Goal: Task Accomplishment & Management: Use online tool/utility

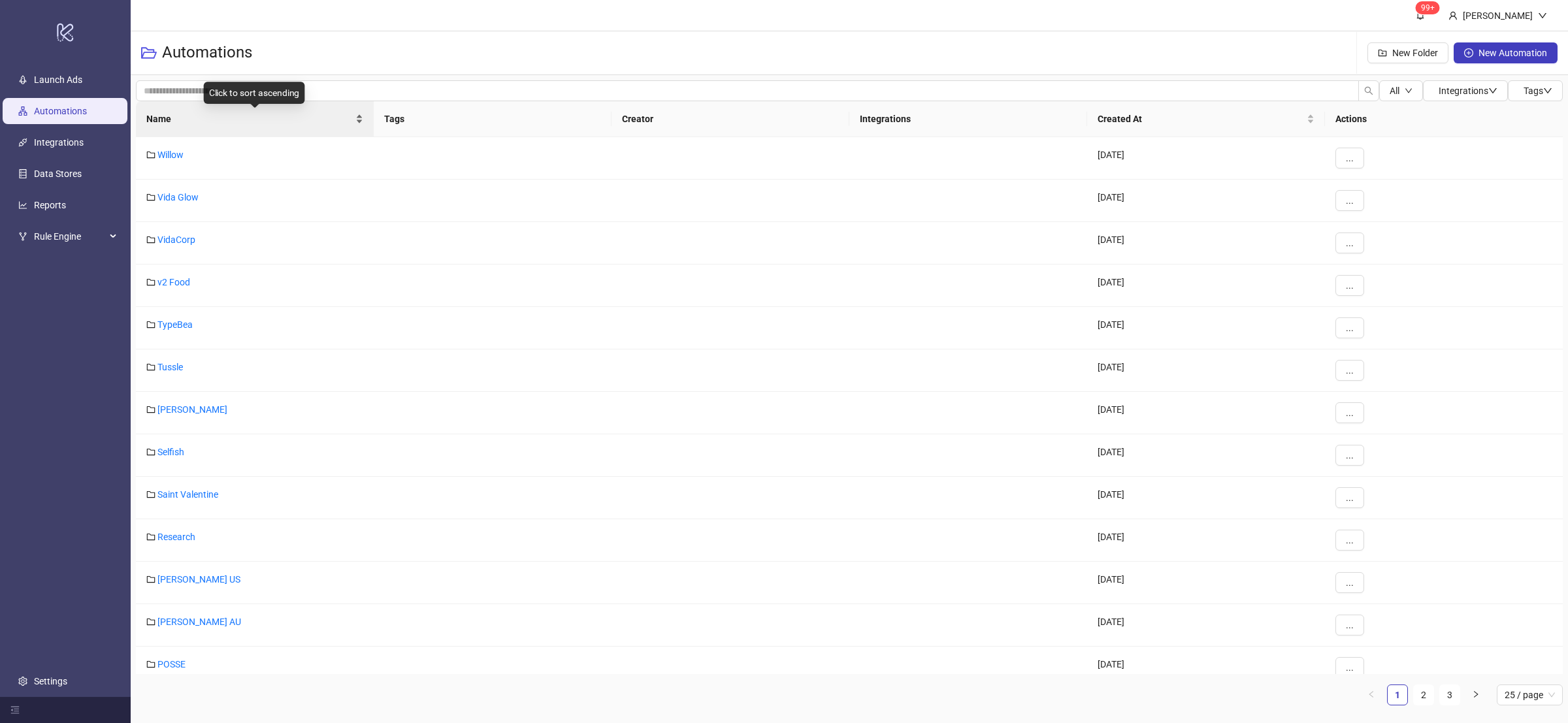
click at [360, 120] on div "Name" at bounding box center [255, 119] width 217 height 15
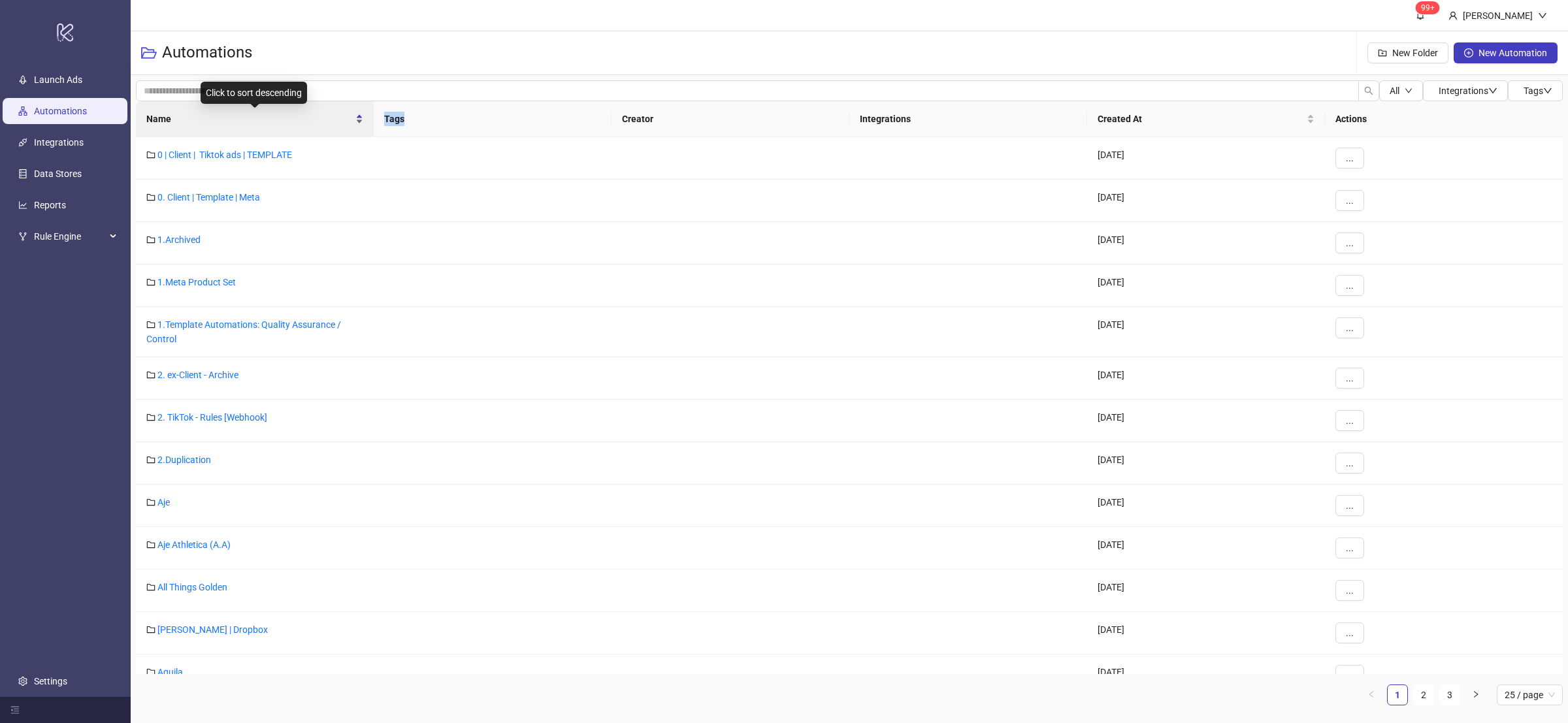
click at [360, 120] on div "Name" at bounding box center [255, 119] width 217 height 15
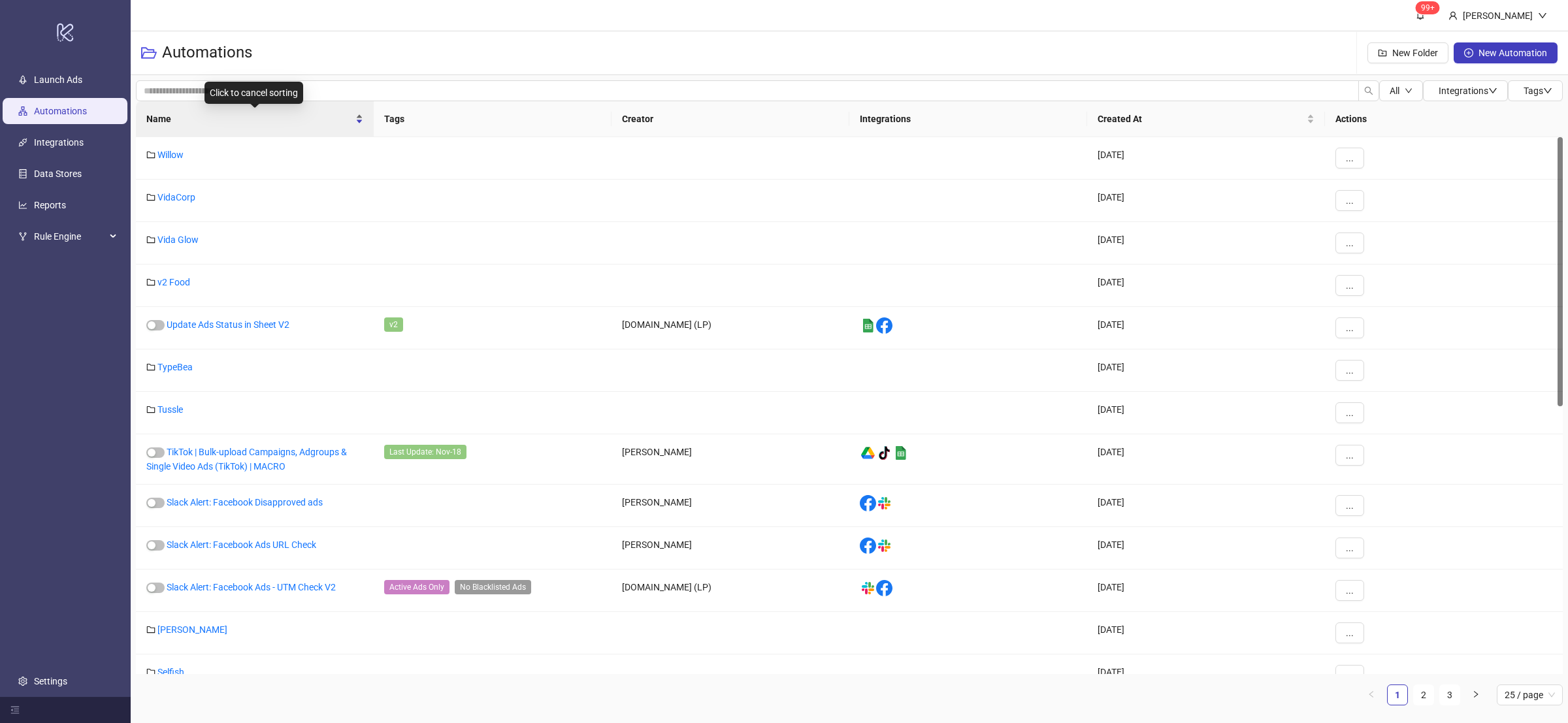
click at [359, 125] on div "Name" at bounding box center [255, 119] width 217 height 15
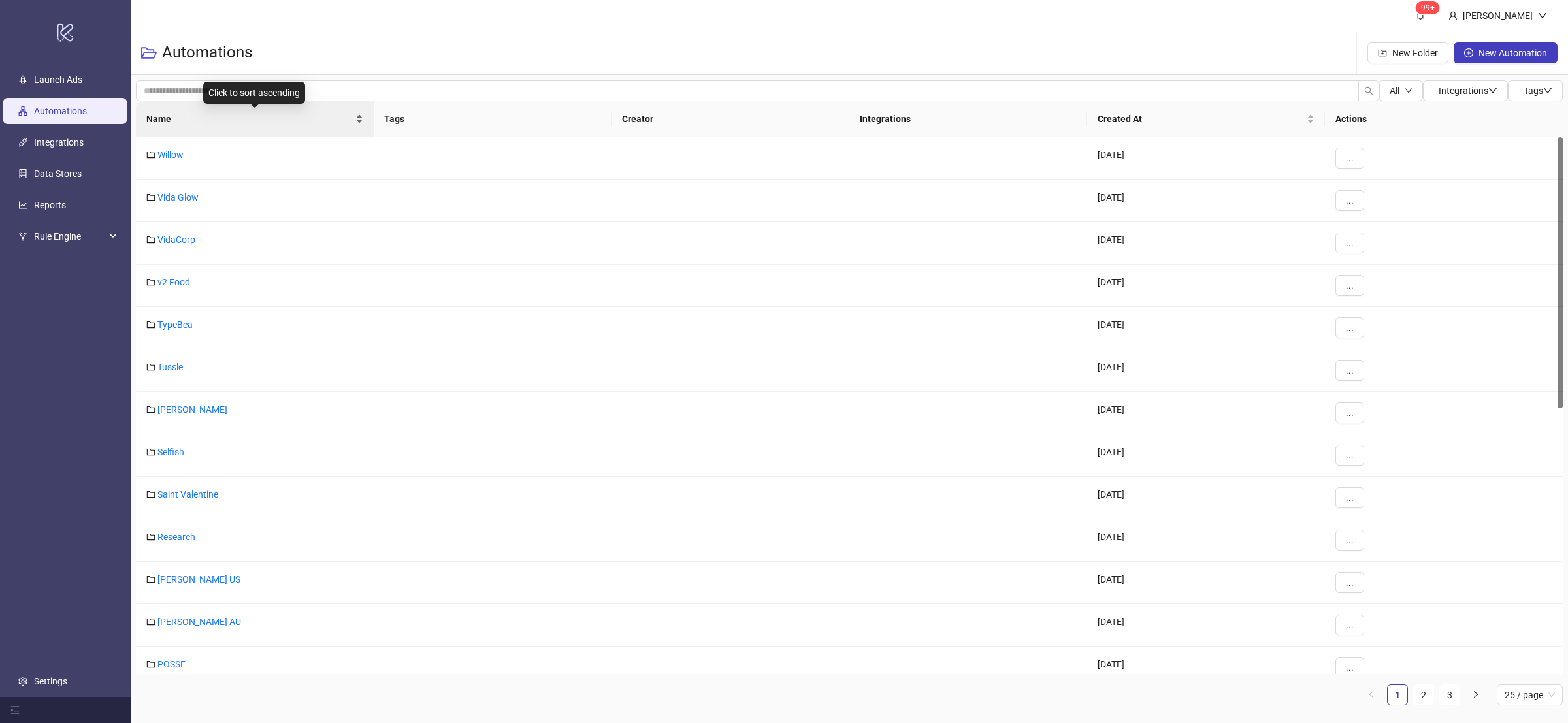
click at [362, 120] on div "Name" at bounding box center [255, 119] width 217 height 15
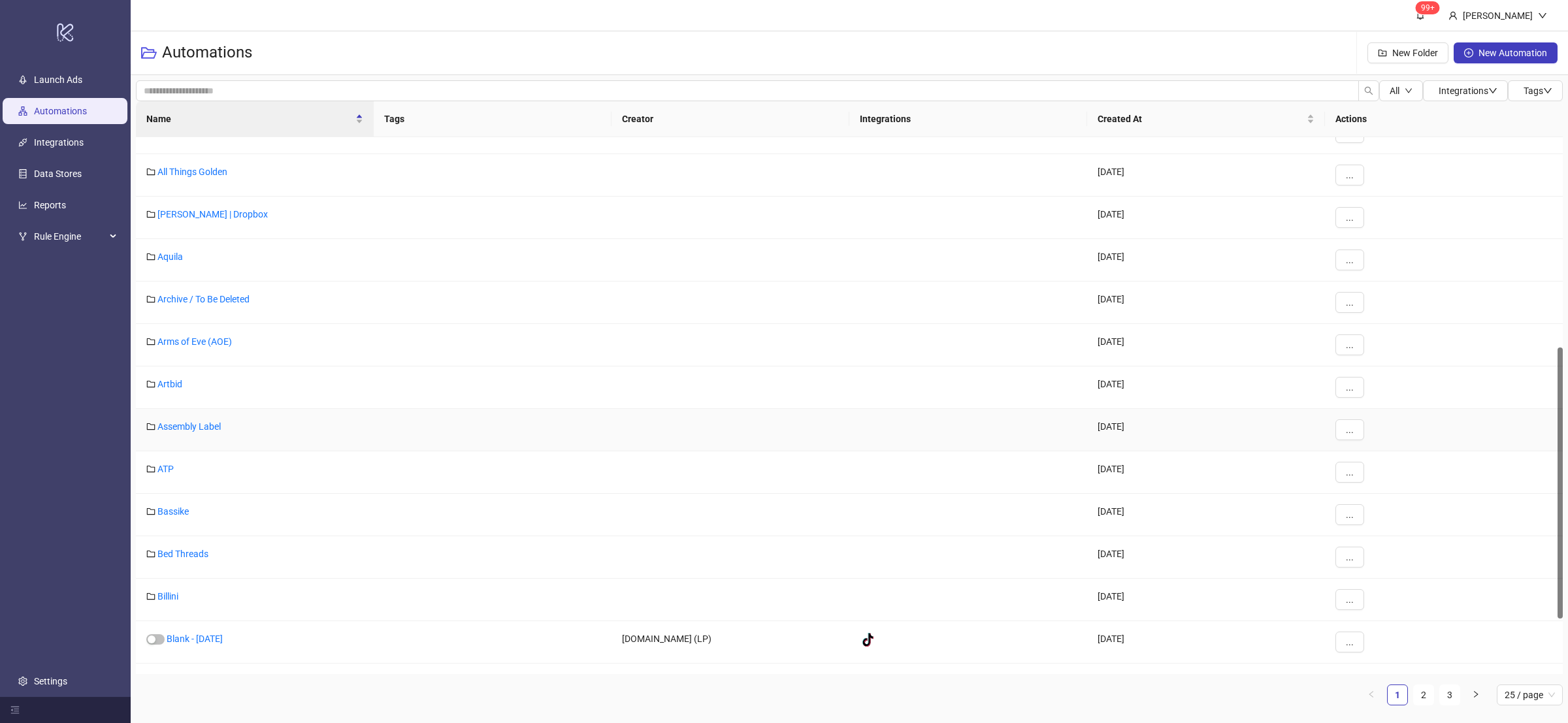
scroll to position [501, 0]
click at [191, 590] on div "By [PERSON_NAME]" at bounding box center [255, 598] width 238 height 43
click at [196, 598] on link "By [PERSON_NAME]" at bounding box center [199, 594] width 82 height 11
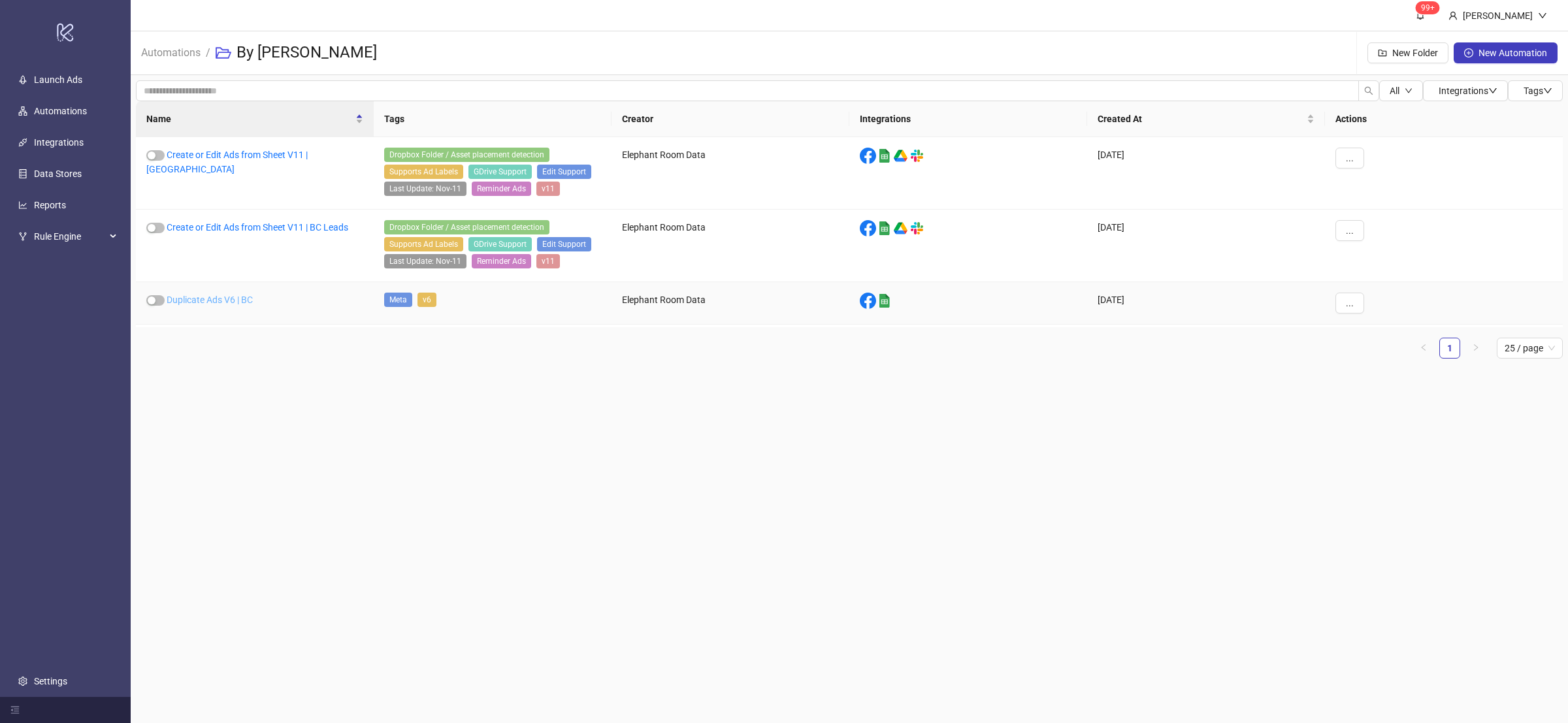
click at [241, 305] on link "Duplicate Ads V6 | BC" at bounding box center [209, 299] width 87 height 11
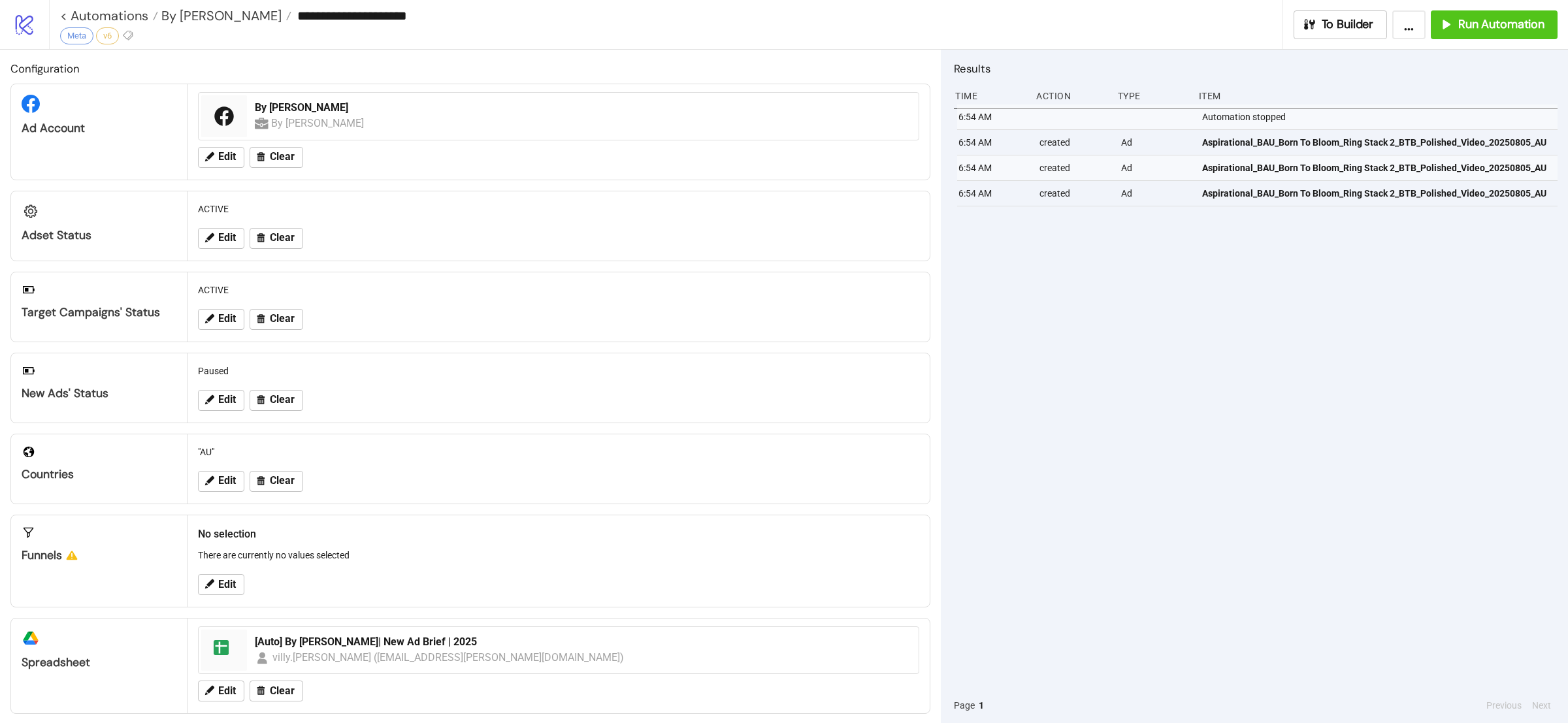
click at [1156, 332] on div "6:54 AM Automation stopped 6:54 AM created Ad Aspirational_BAU_Born To Bloom_Ri…" at bounding box center [1255, 395] width 603 height 583
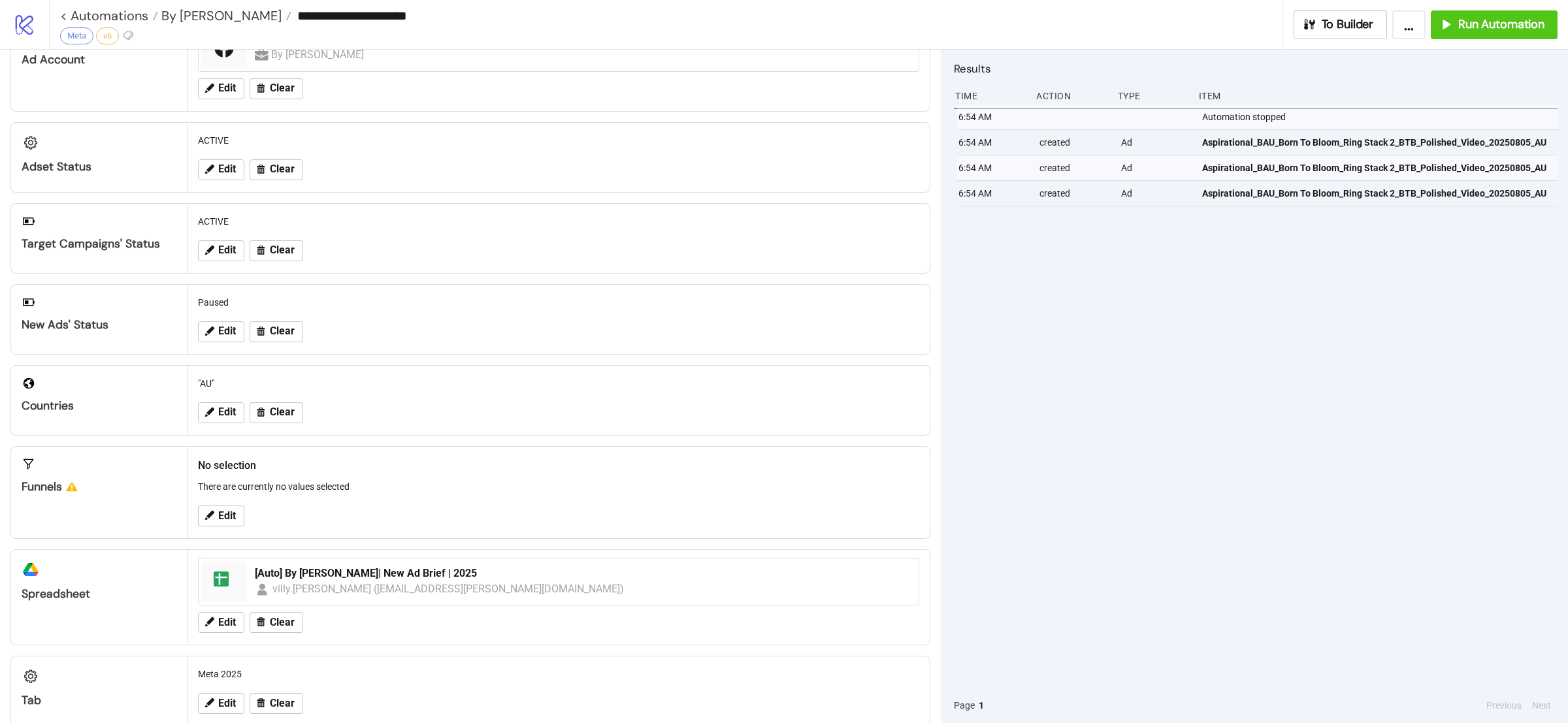
scroll to position [95, 0]
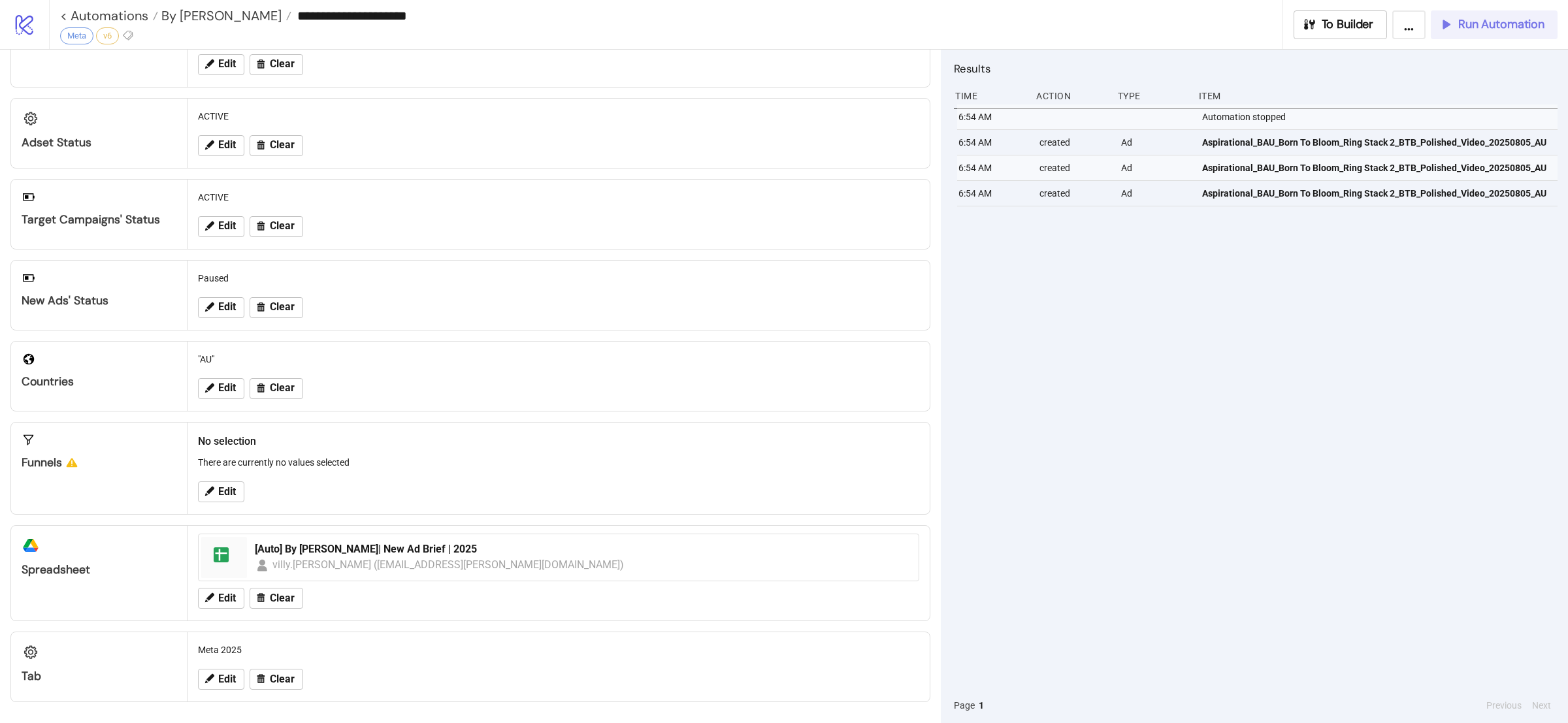
click at [1495, 23] on span "Run Automation" at bounding box center [1501, 24] width 87 height 15
